Goal: Navigation & Orientation: Find specific page/section

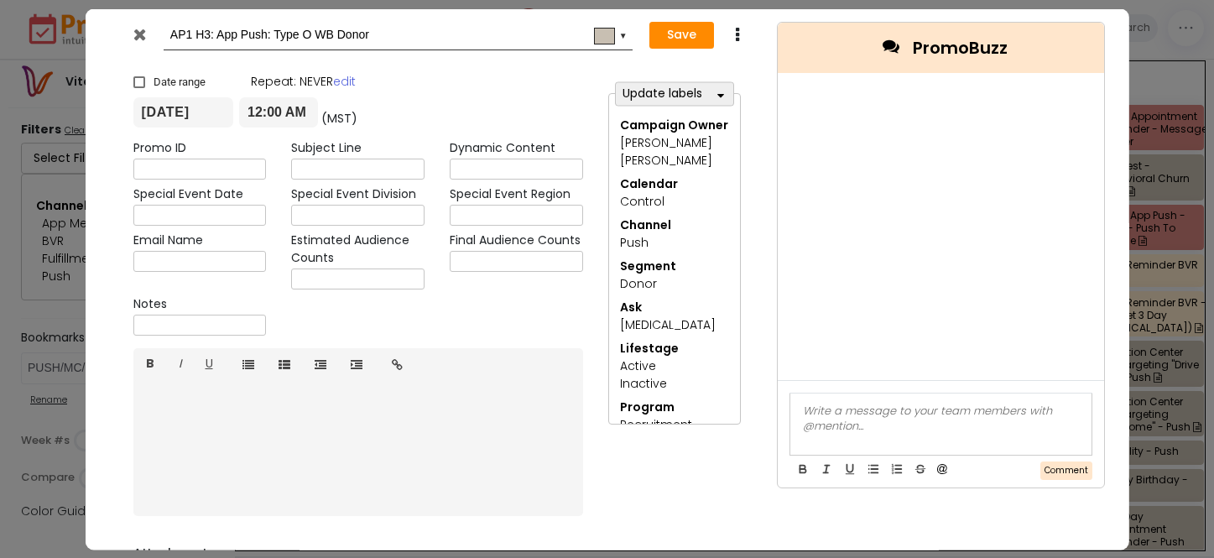
select select "278"
click at [143, 32] on icon at bounding box center [139, 33] width 13 height 17
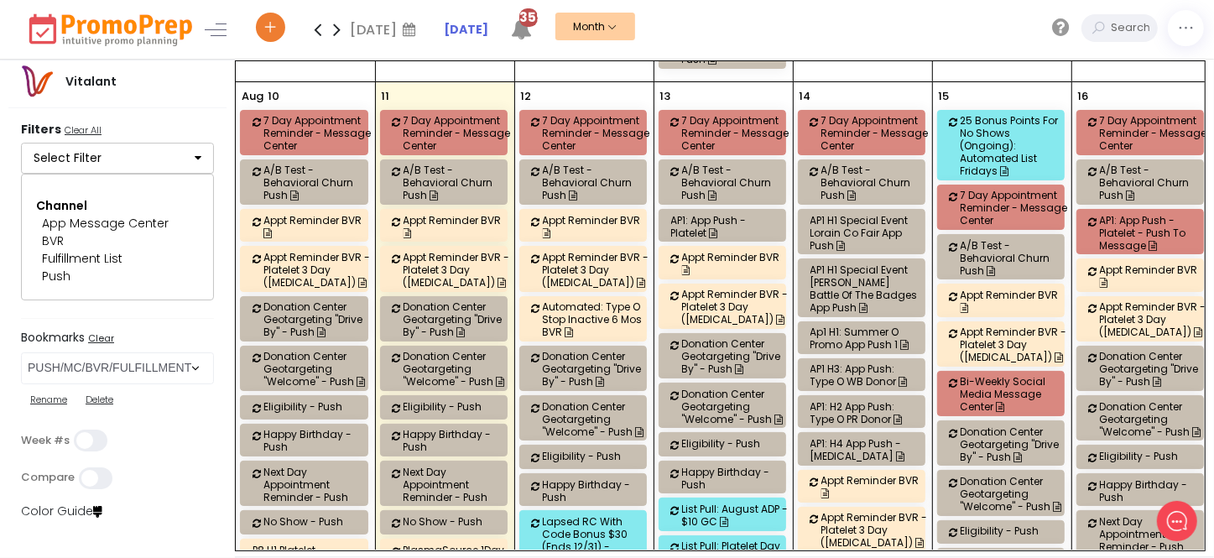
click at [842, 400] on div "AP1: H2 App Push: Type O PR Donor" at bounding box center [863, 412] width 107 height 25
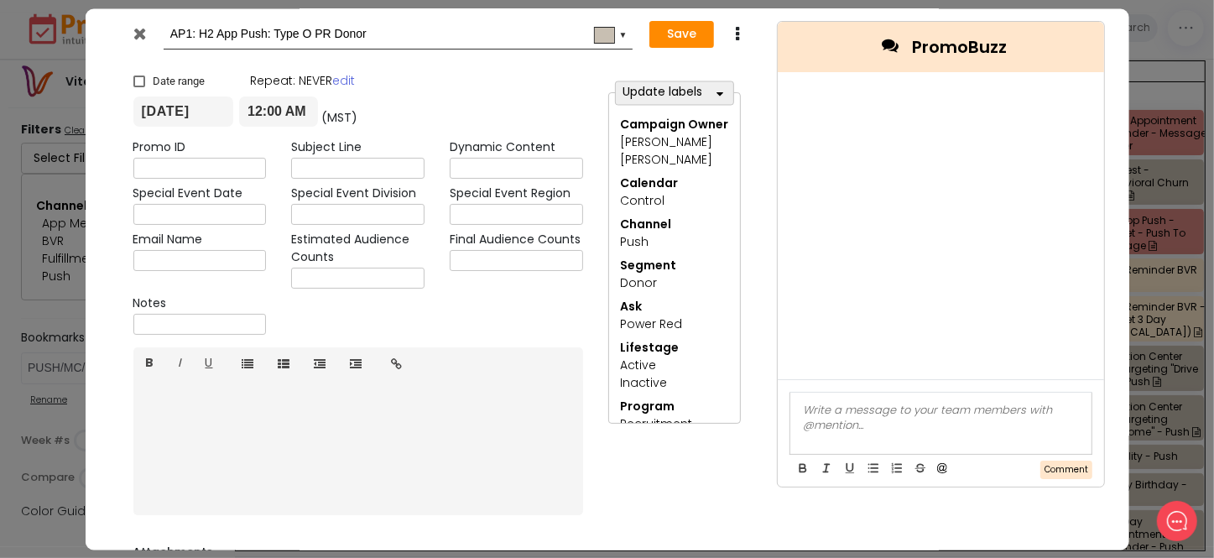
drag, startPoint x: 145, startPoint y: 34, endPoint x: 153, endPoint y: 67, distance: 34.4
click at [144, 34] on icon at bounding box center [139, 33] width 13 height 17
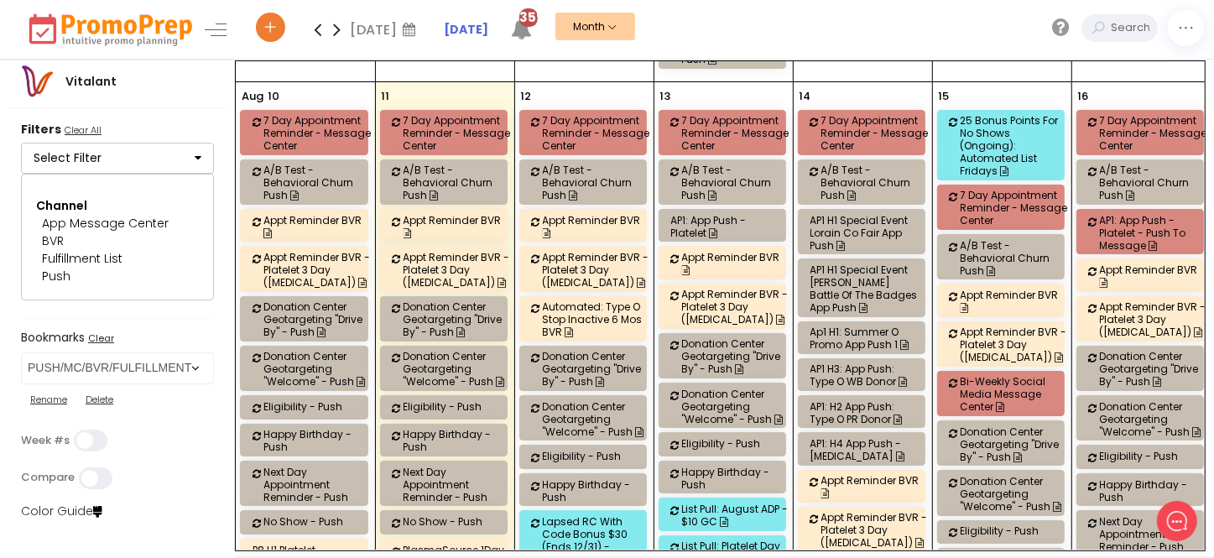
click at [866, 437] on div "AP1: H4 App Push - [MEDICAL_DATA]" at bounding box center [863, 449] width 107 height 25
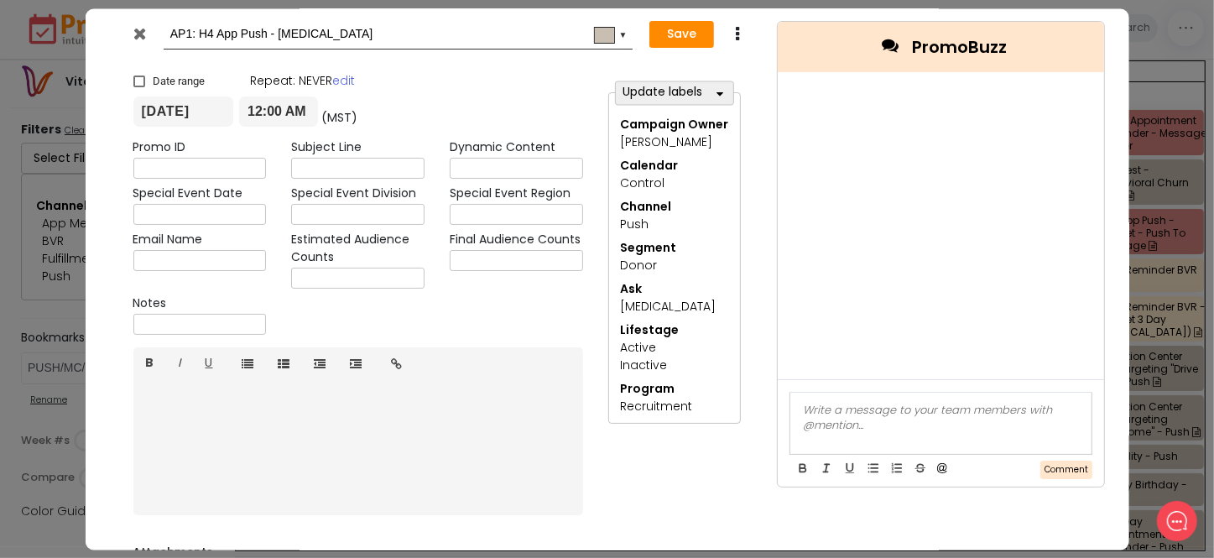
click at [144, 33] on icon at bounding box center [139, 33] width 13 height 17
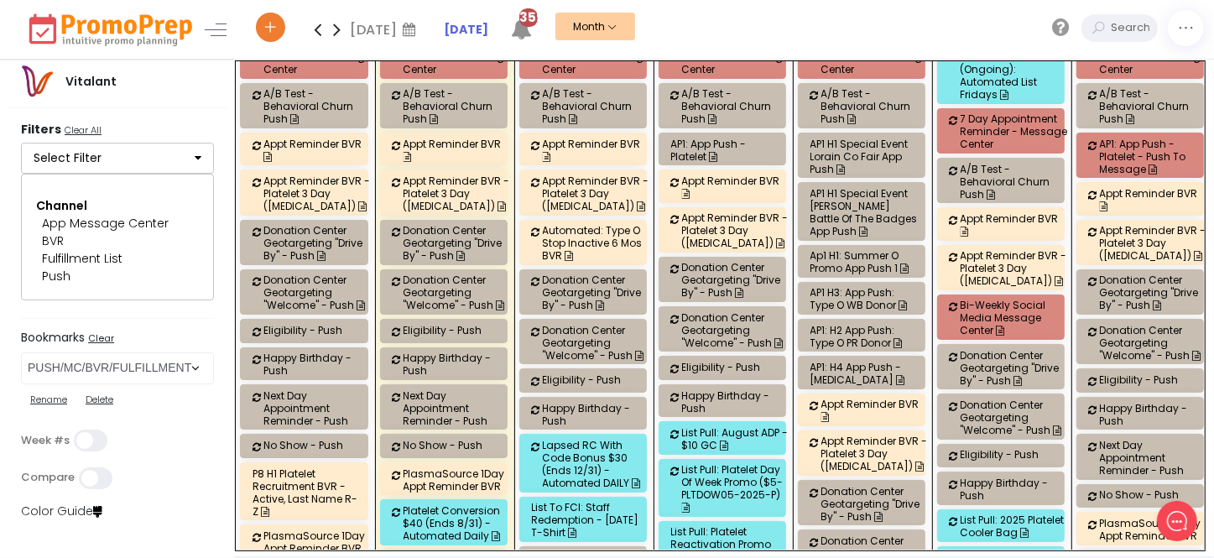
scroll to position [2821, 0]
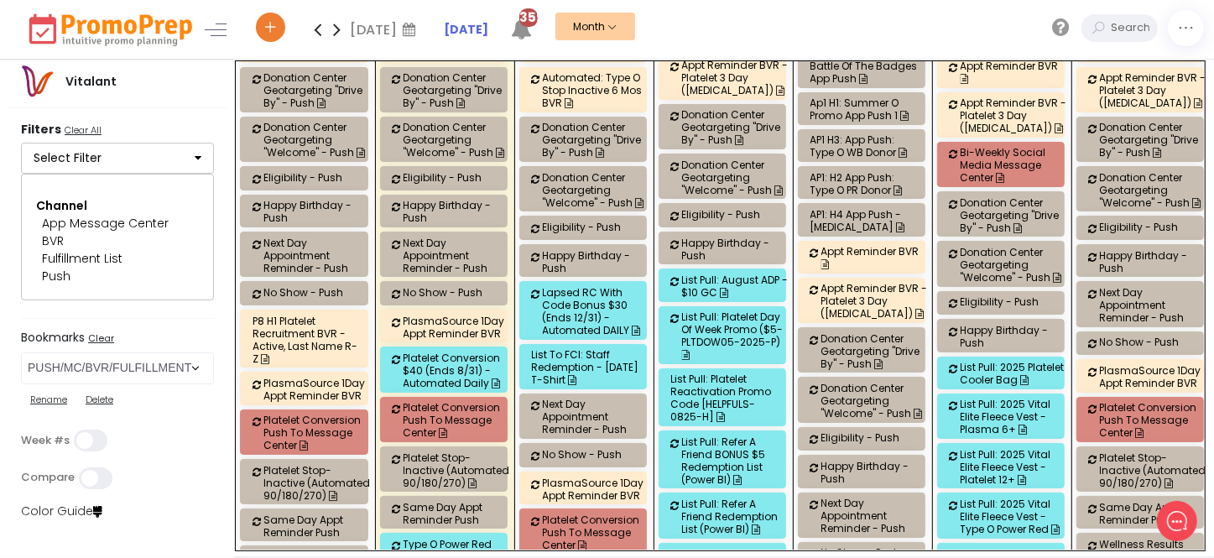
click at [705, 273] on div "List Pull: August ADP - $10 GC" at bounding box center [735, 285] width 107 height 25
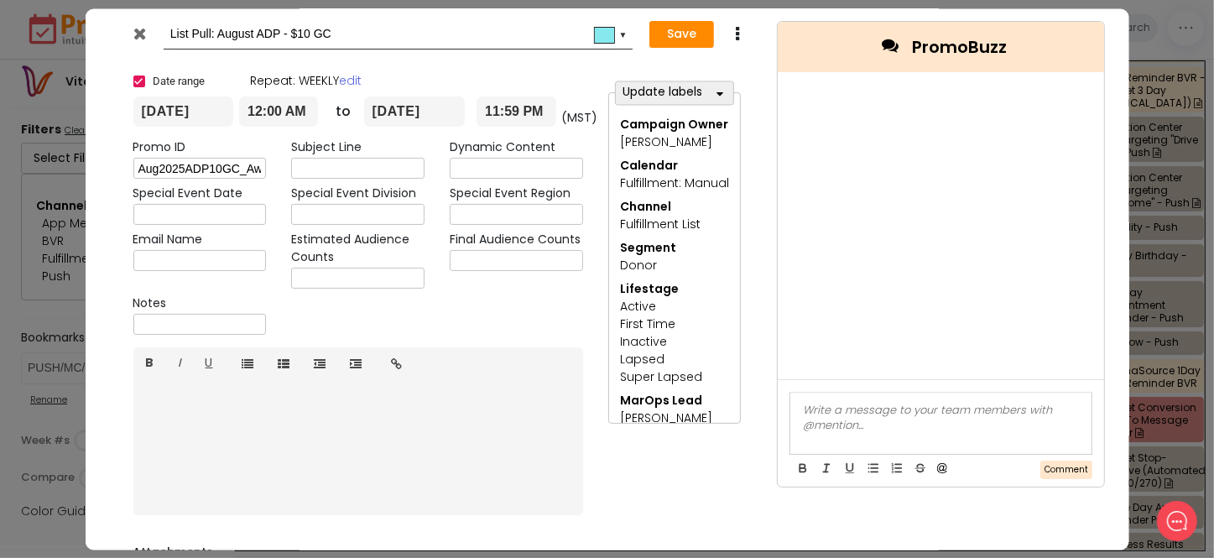
click at [137, 29] on icon at bounding box center [139, 33] width 13 height 17
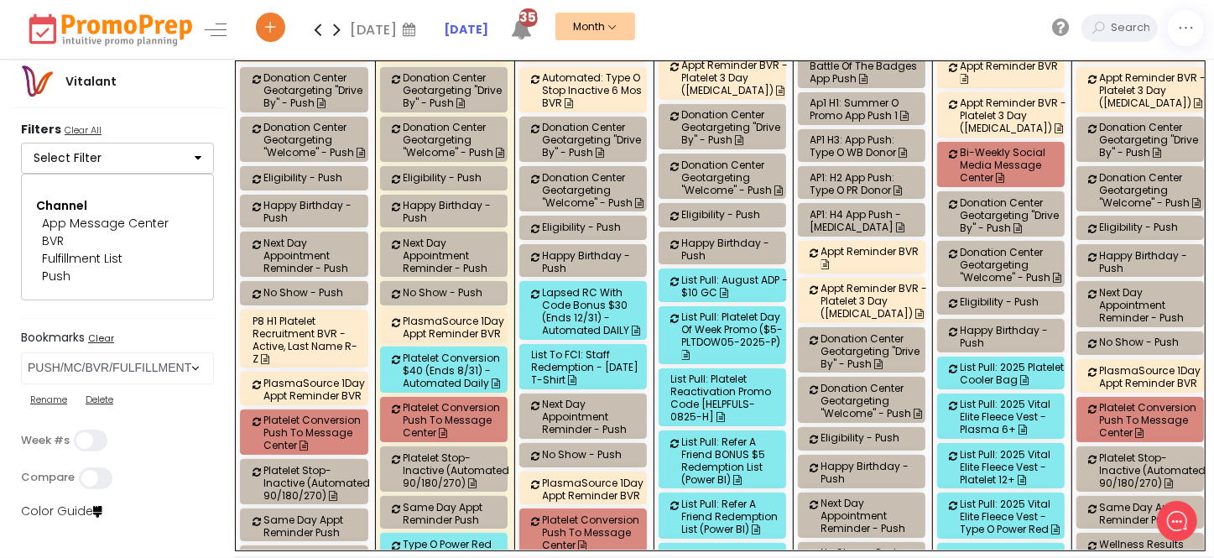
click at [734, 310] on div "List Pull: Platelet Day Of Week Promo ($5- PLTDOW05-2025-P)" at bounding box center [735, 335] width 107 height 50
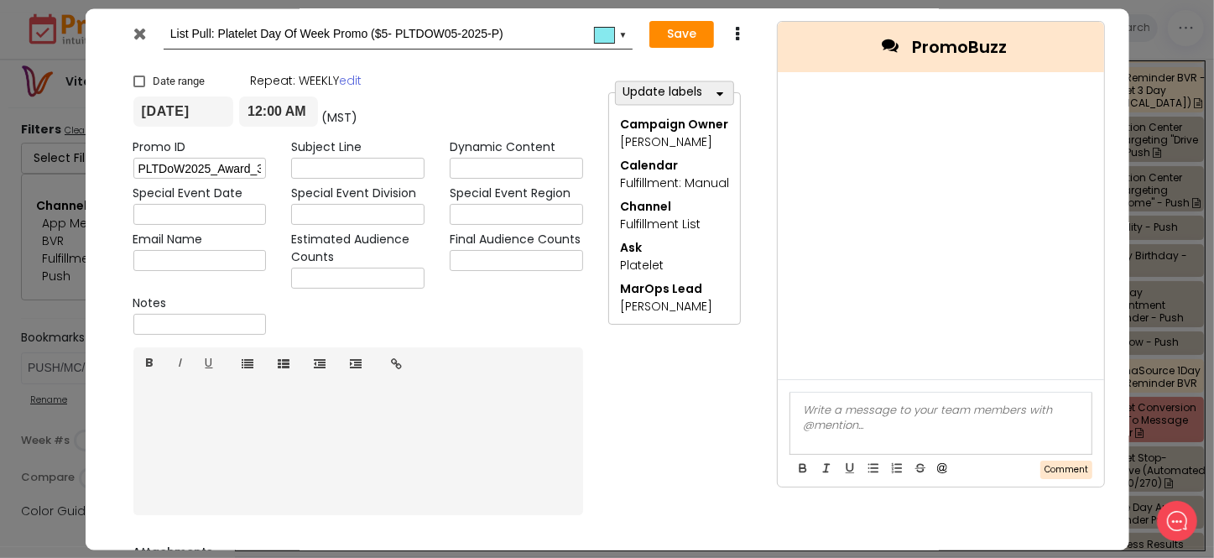
click at [138, 31] on icon at bounding box center [139, 33] width 13 height 17
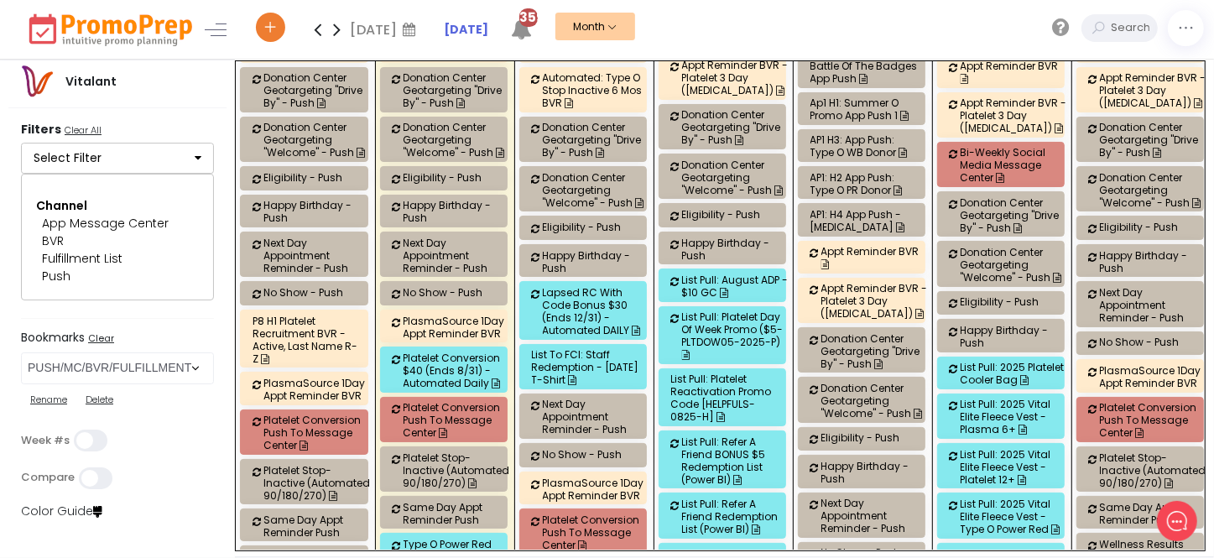
scroll to position [2897, 0]
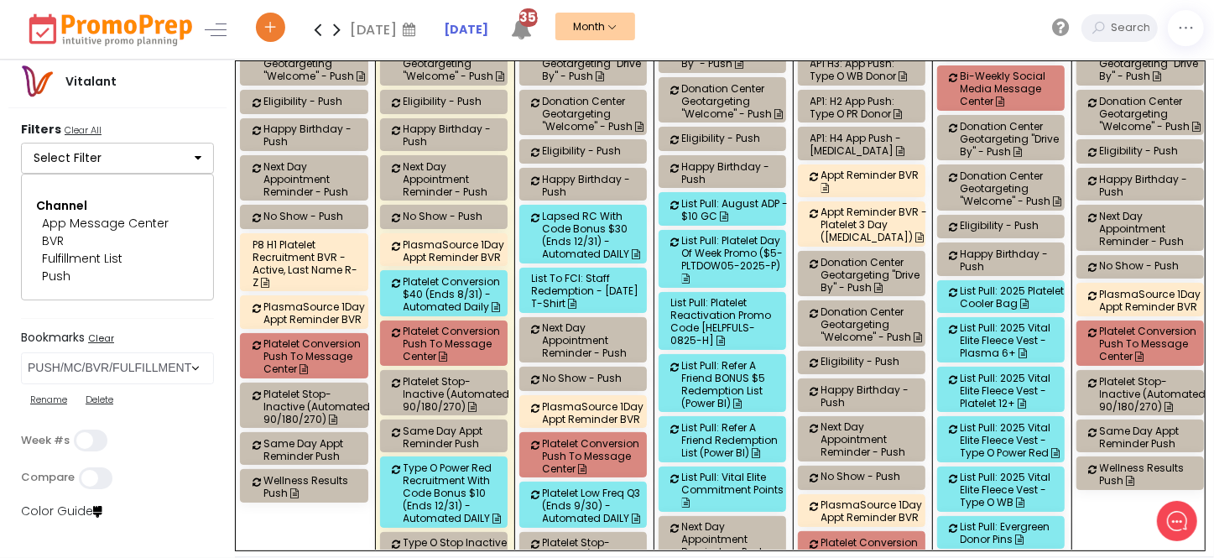
click at [727, 296] on div "List Pull: Platelet Reactivation Promo Code [HELPFULS-0825-H]" at bounding box center [724, 321] width 107 height 50
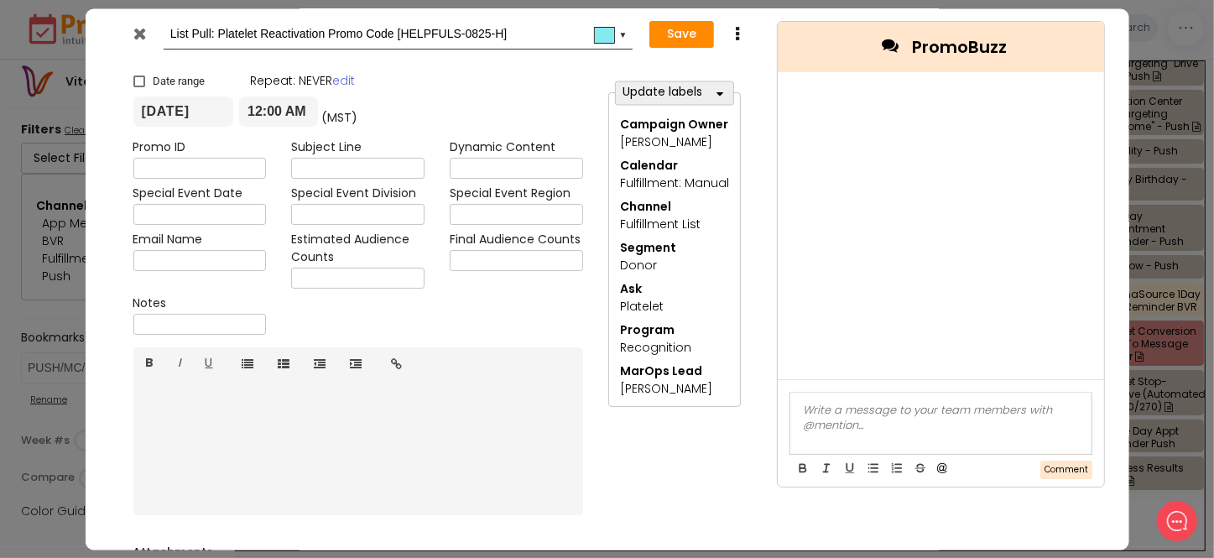
click at [138, 32] on icon at bounding box center [139, 33] width 13 height 17
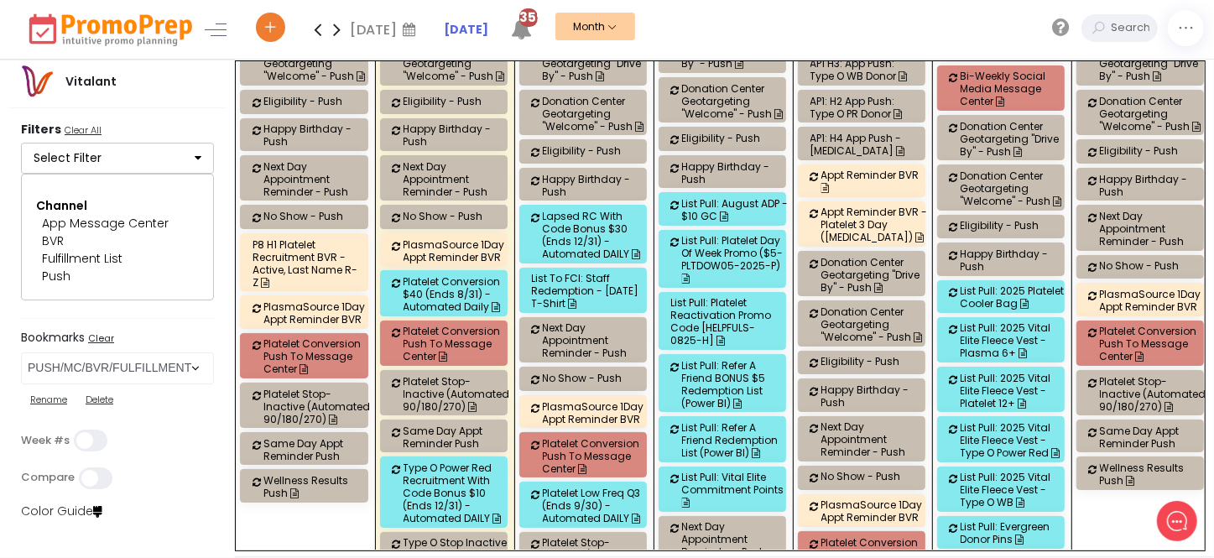
click at [760, 359] on div "List Pull: Refer a Friend BONUS $5 Redemption list (Power BI)" at bounding box center [735, 384] width 107 height 50
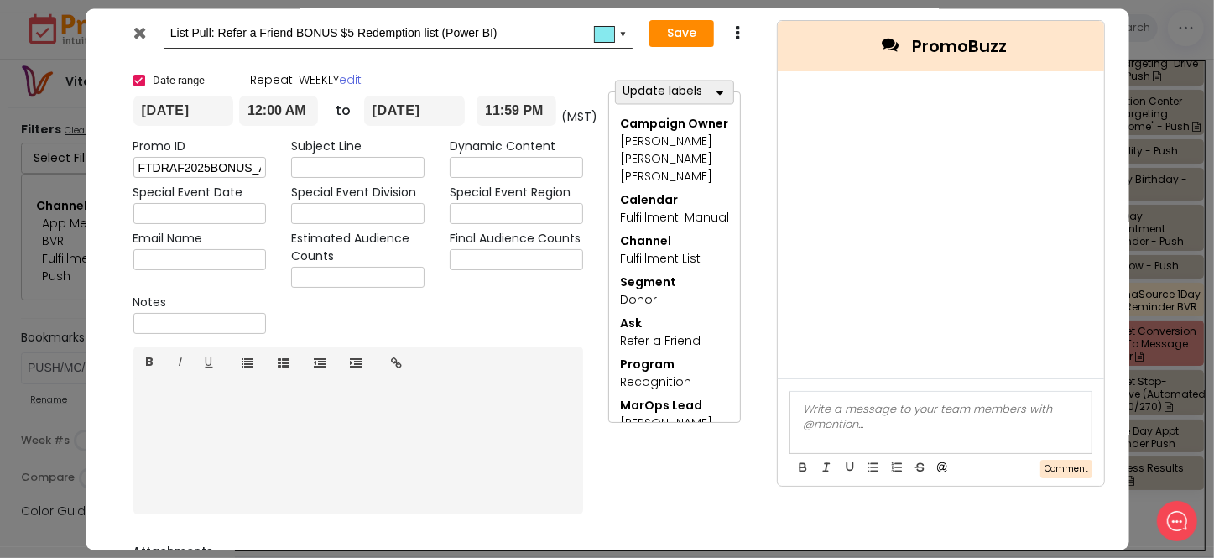
scroll to position [0, 0]
click at [143, 34] on icon at bounding box center [139, 33] width 13 height 17
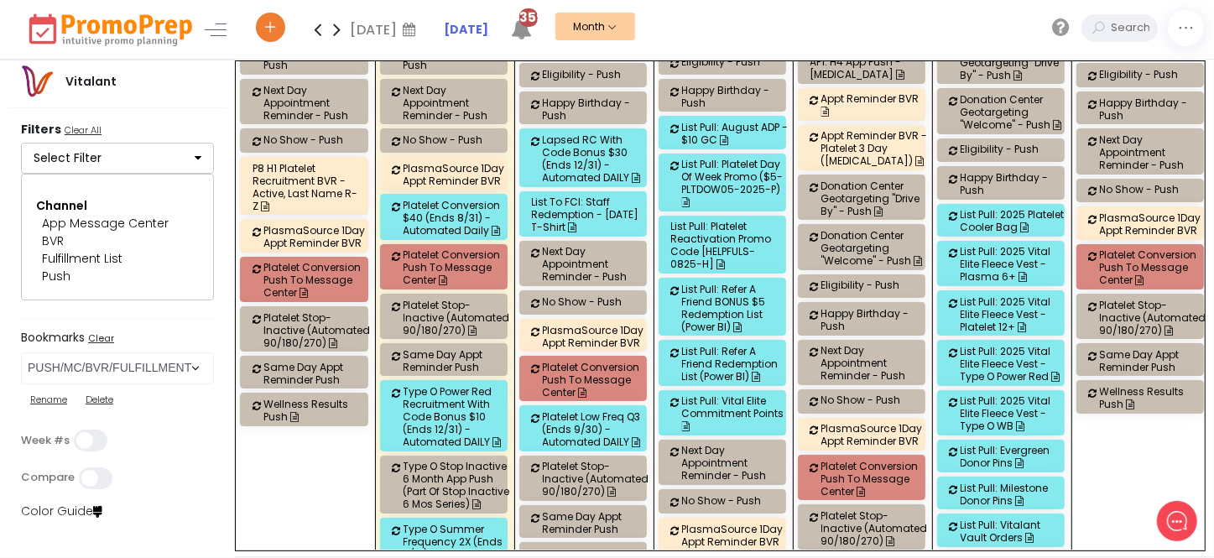
scroll to position [2897, 0]
